Goal: Task Accomplishment & Management: Manage account settings

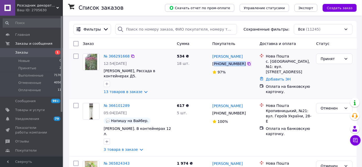
drag, startPoint x: 214, startPoint y: 65, endPoint x: 243, endPoint y: 63, distance: 29.4
click at [250, 62] on div "[PHONE_NUMBER]" at bounding box center [234, 64] width 44 height 6
copy div "380 97 623 46 00"
click at [121, 91] on link "13 товаров в заказе" at bounding box center [123, 92] width 39 height 4
